Goal: Entertainment & Leisure: Consume media (video, audio)

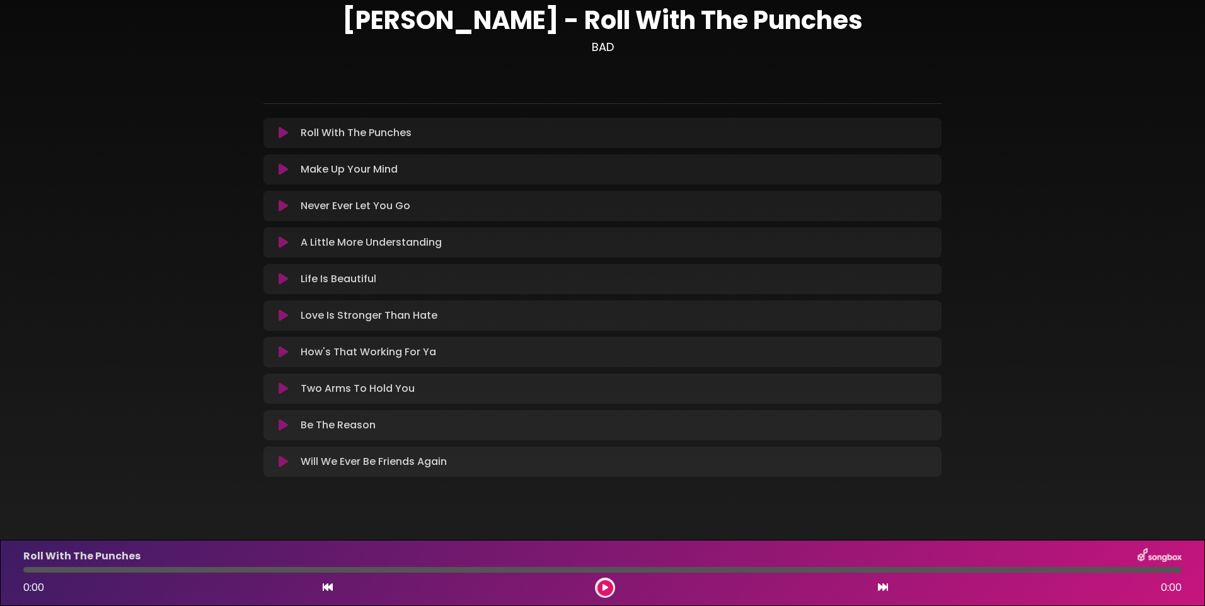
scroll to position [57, 0]
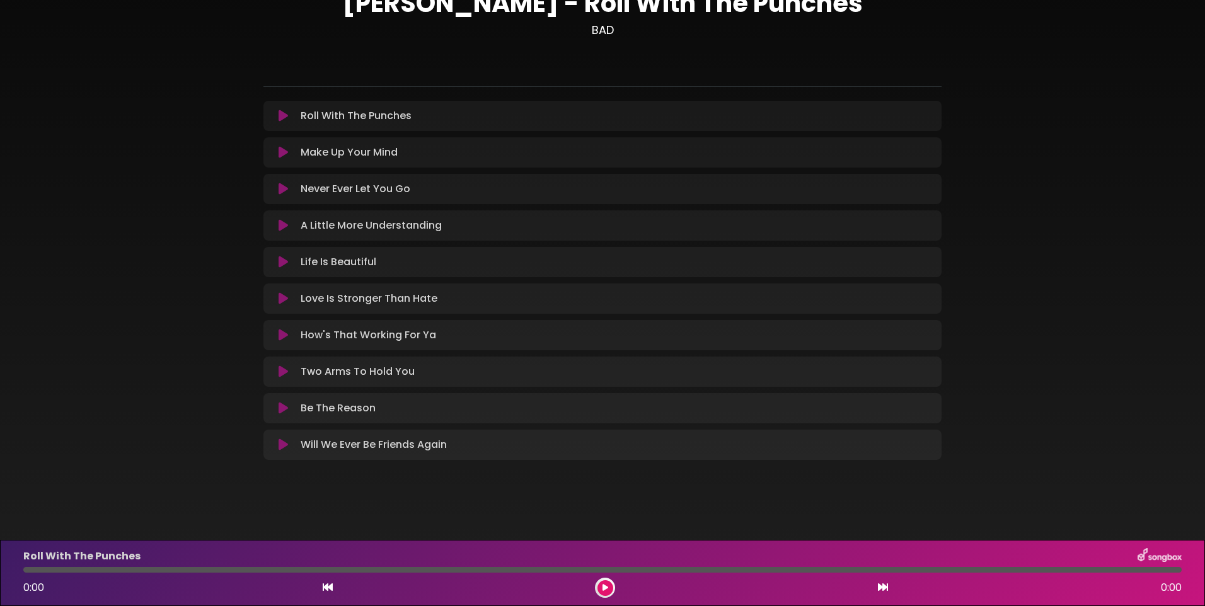
click at [605, 586] on icon at bounding box center [606, 588] width 6 height 8
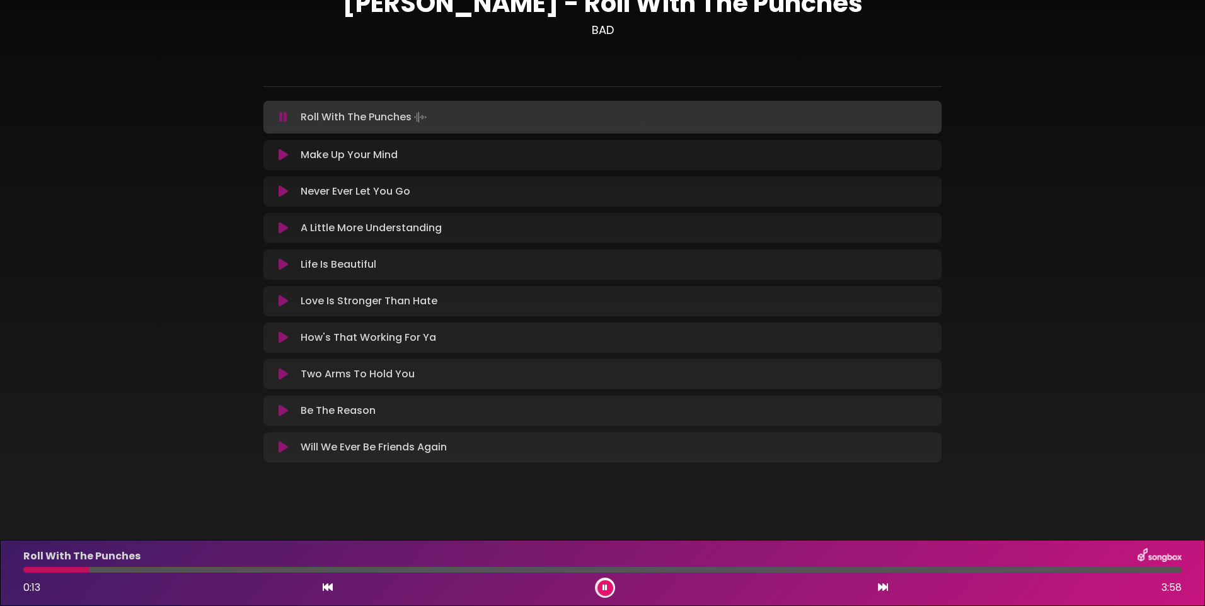
click at [882, 587] on icon at bounding box center [883, 587] width 10 height 10
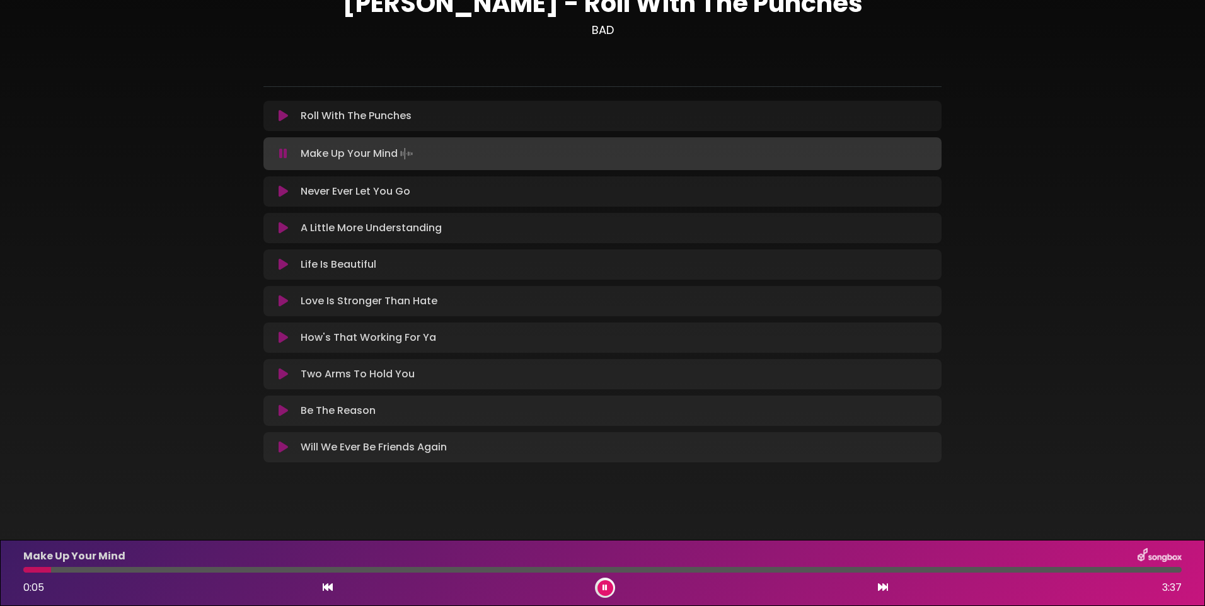
click at [882, 585] on icon at bounding box center [883, 587] width 10 height 10
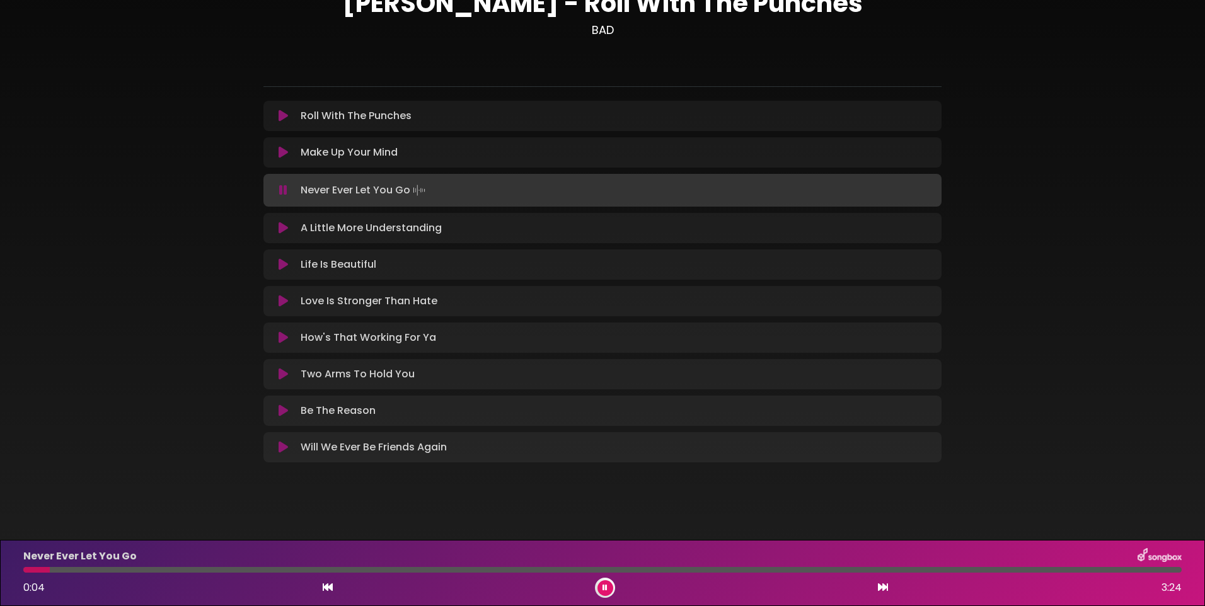
click at [882, 582] on button at bounding box center [882, 588] width 11 height 16
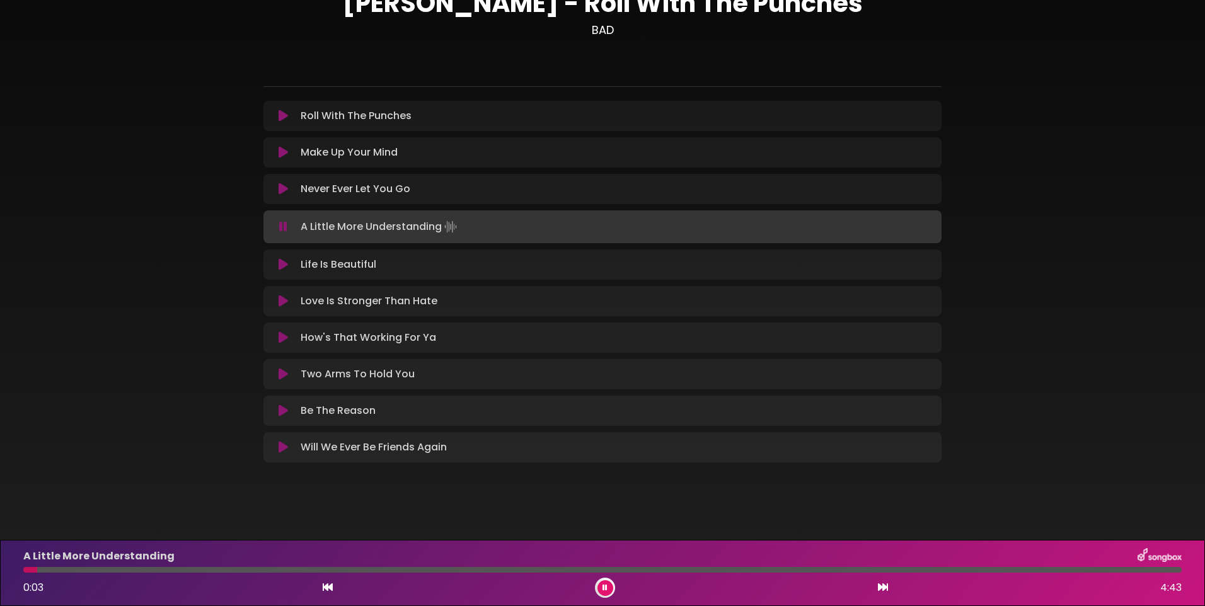
click at [886, 591] on icon at bounding box center [883, 587] width 10 height 10
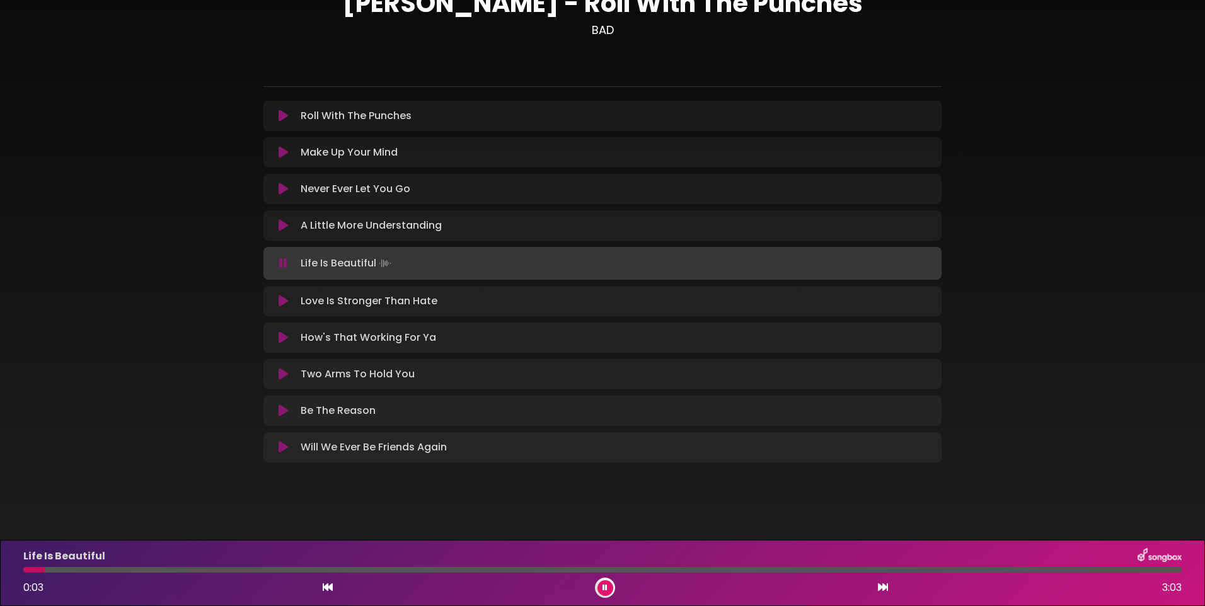
click at [887, 589] on icon at bounding box center [883, 587] width 10 height 10
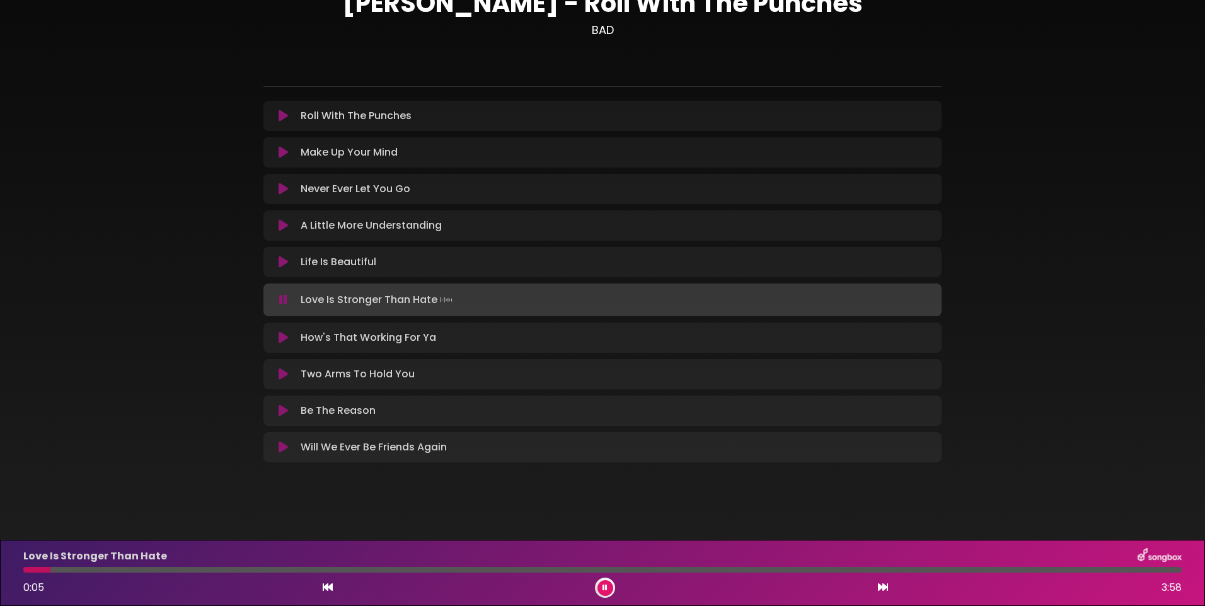
click at [887, 589] on icon at bounding box center [883, 587] width 10 height 10
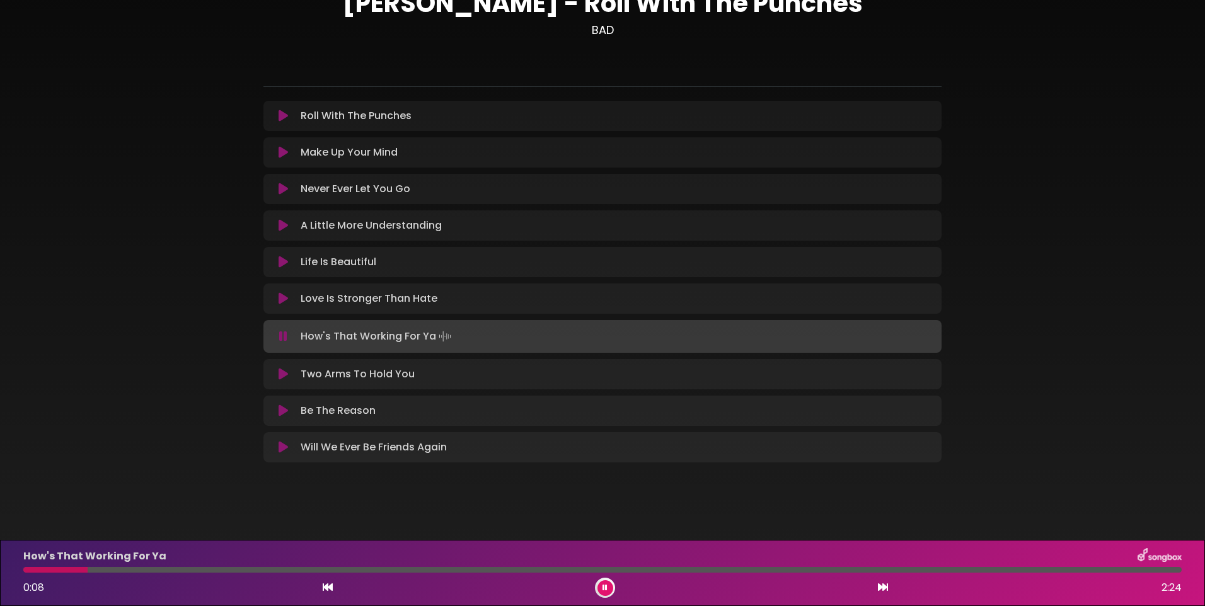
click at [881, 589] on icon at bounding box center [883, 587] width 10 height 10
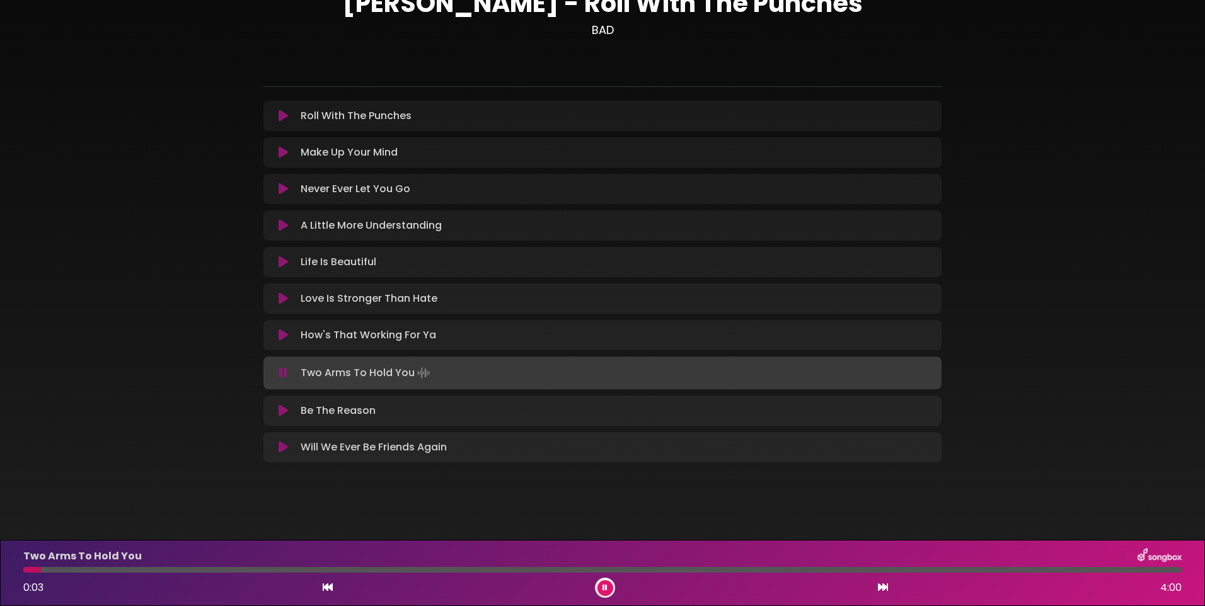
click at [881, 587] on icon at bounding box center [883, 587] width 10 height 10
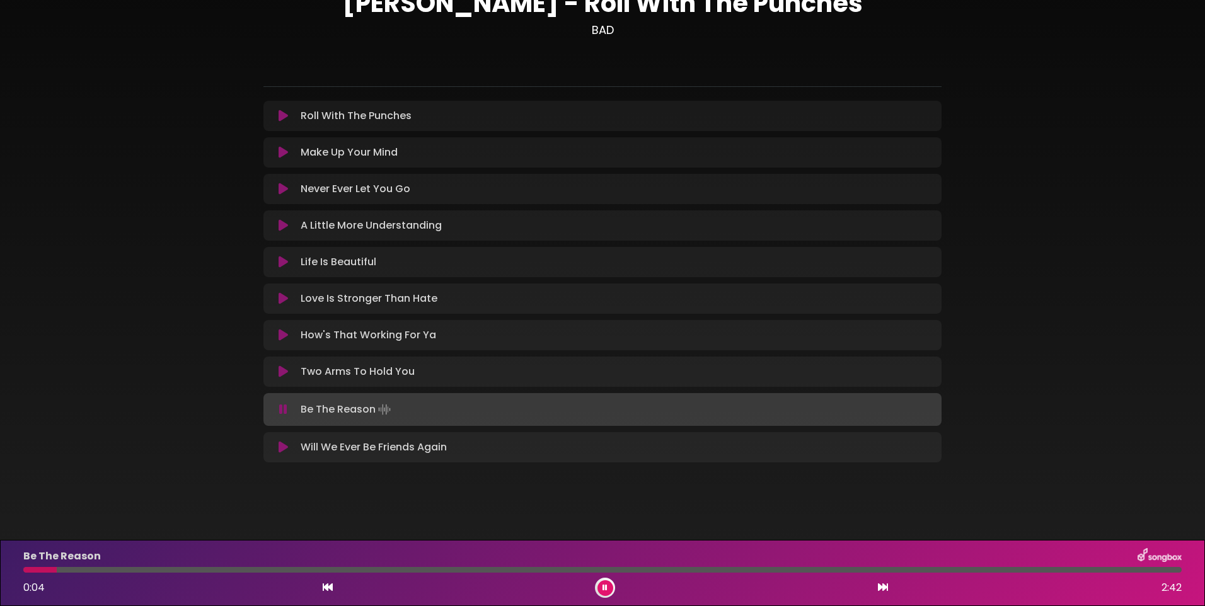
click at [881, 587] on icon at bounding box center [883, 587] width 10 height 10
